Goal: Transaction & Acquisition: Purchase product/service

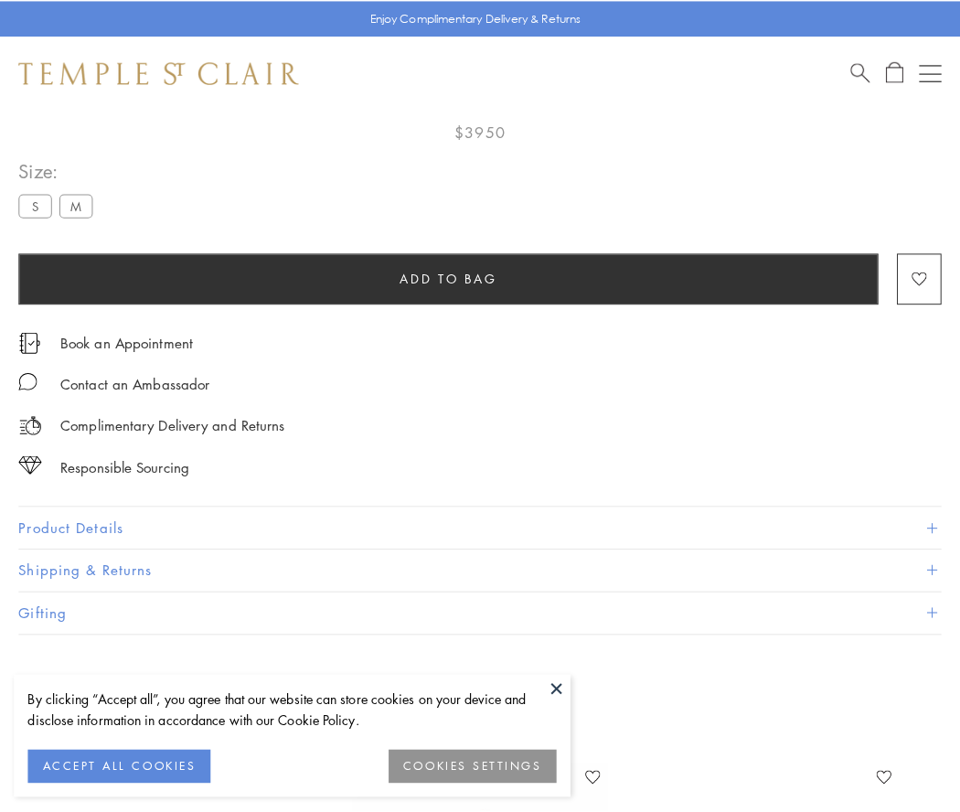
scroll to position [108, 0]
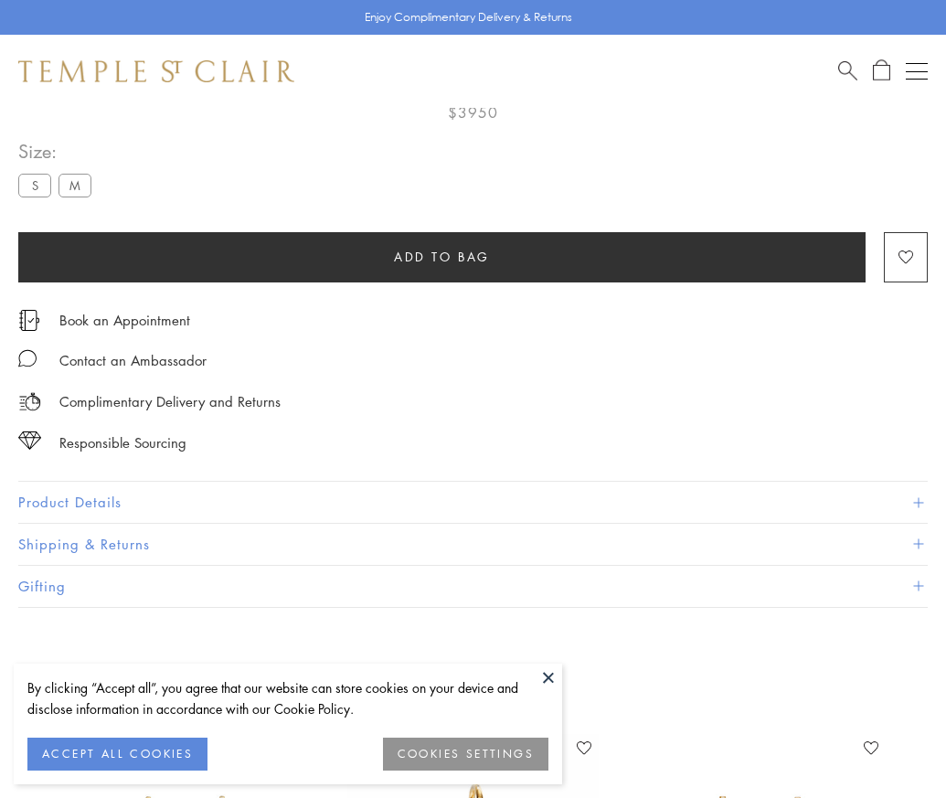
click at [442, 256] on span "Add to bag" at bounding box center [442, 257] width 96 height 20
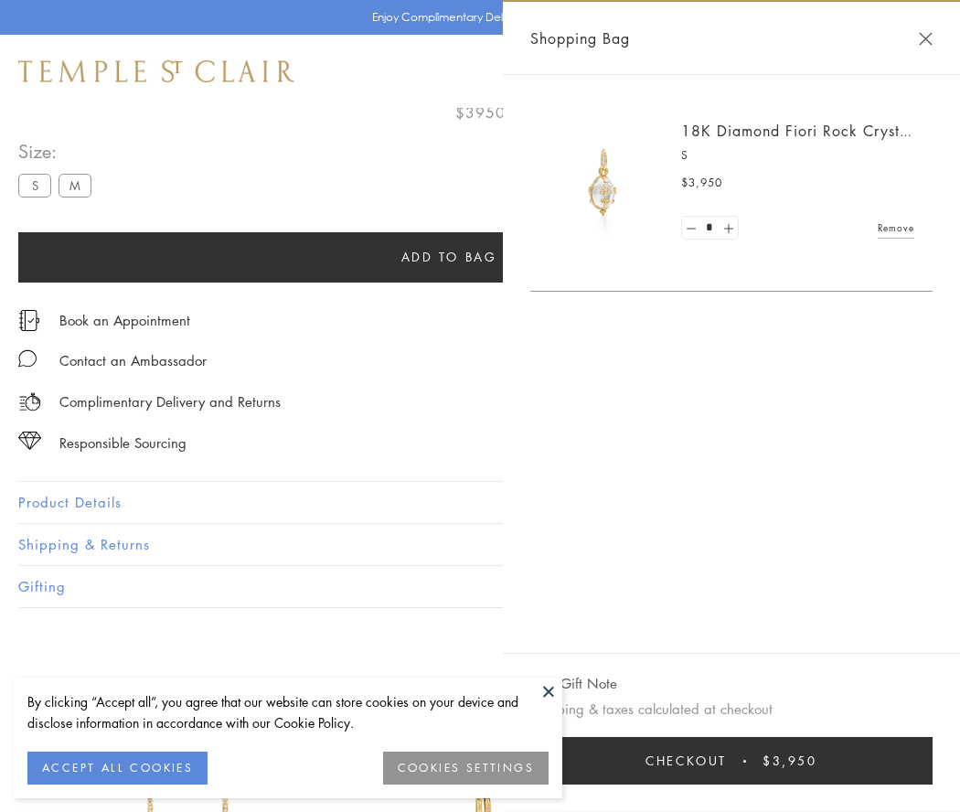
click at [731, 761] on button "Checkout $3,950" at bounding box center [731, 761] width 402 height 48
